Goal: Transaction & Acquisition: Obtain resource

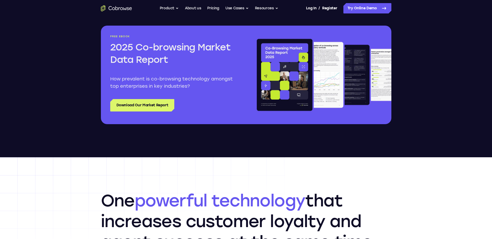
scroll to position [622, 0]
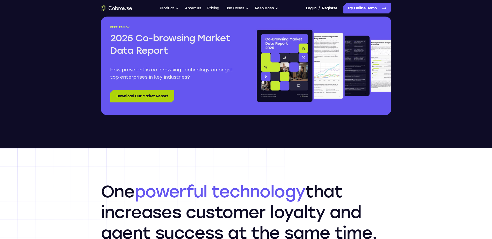
click at [147, 95] on link "Download Our Market Report" at bounding box center [142, 96] width 64 height 12
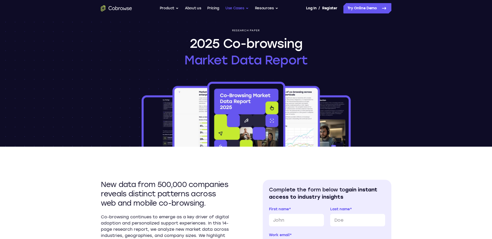
click at [241, 8] on button "Use Cases" at bounding box center [236, 8] width 23 height 10
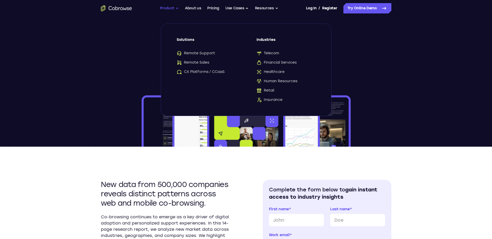
click at [172, 8] on button "Product" at bounding box center [169, 8] width 19 height 10
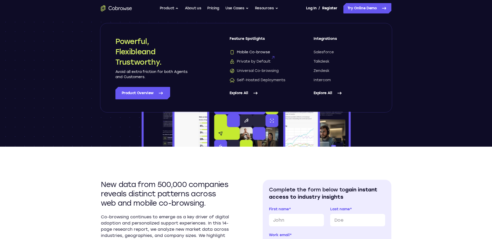
click at [253, 52] on span "Mobile Co-browse" at bounding box center [249, 52] width 40 height 5
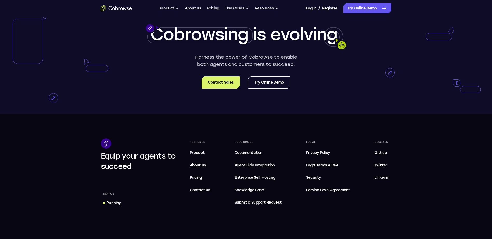
scroll to position [1036, 0]
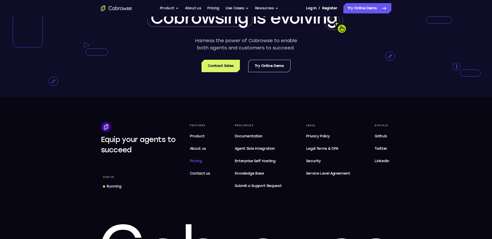
click at [197, 164] on span "Pricing" at bounding box center [196, 161] width 12 height 4
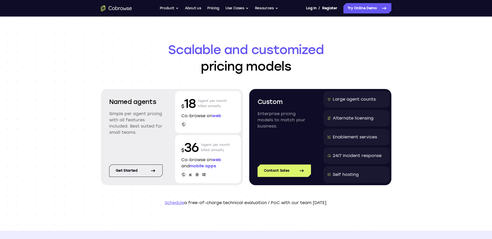
click at [328, 63] on h1 "Scalable and customized pricing models" at bounding box center [246, 57] width 290 height 33
